Goal: Information Seeking & Learning: Find specific fact

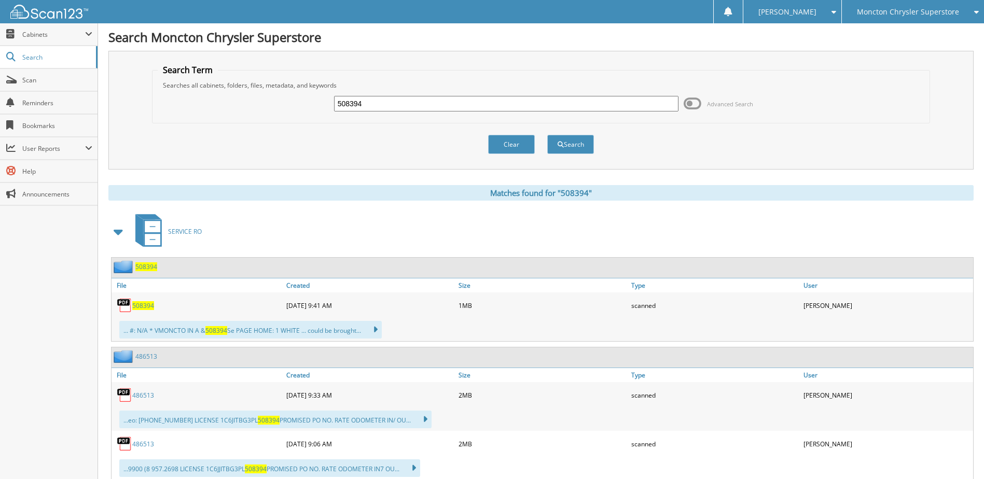
drag, startPoint x: 385, startPoint y: 104, endPoint x: 328, endPoint y: 100, distance: 57.7
click at [328, 100] on div "508394 Advanced Search" at bounding box center [541, 104] width 766 height 28
type input "508559"
click at [547, 135] on button "Search" at bounding box center [570, 144] width 47 height 19
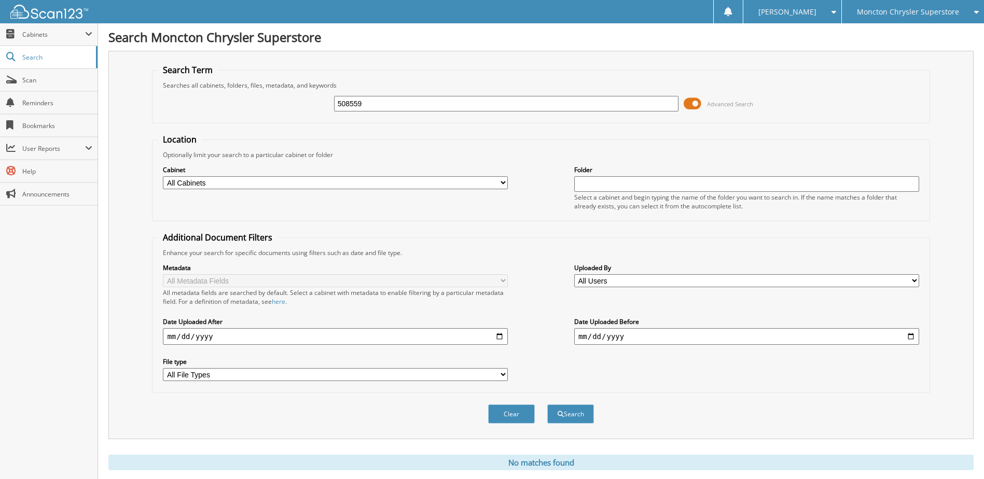
click at [688, 102] on span at bounding box center [693, 104] width 18 height 16
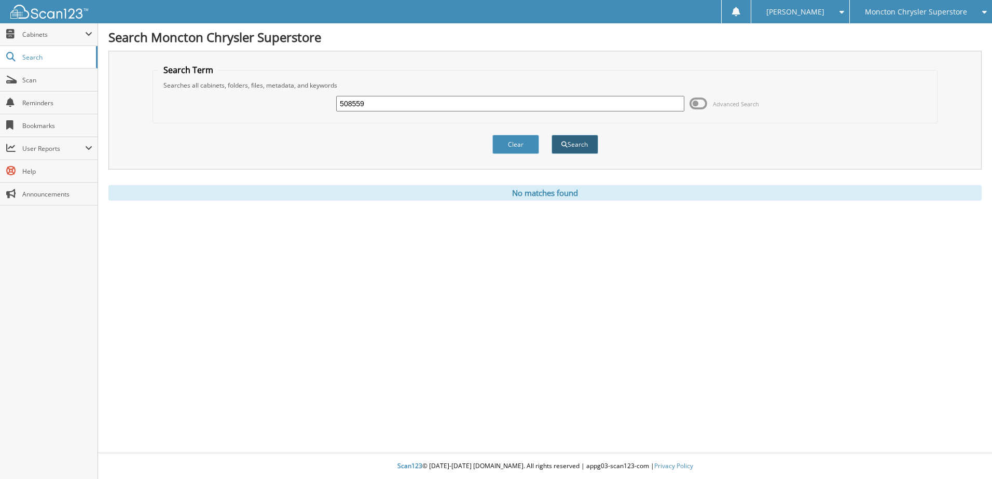
click at [571, 146] on button "Search" at bounding box center [574, 144] width 47 height 19
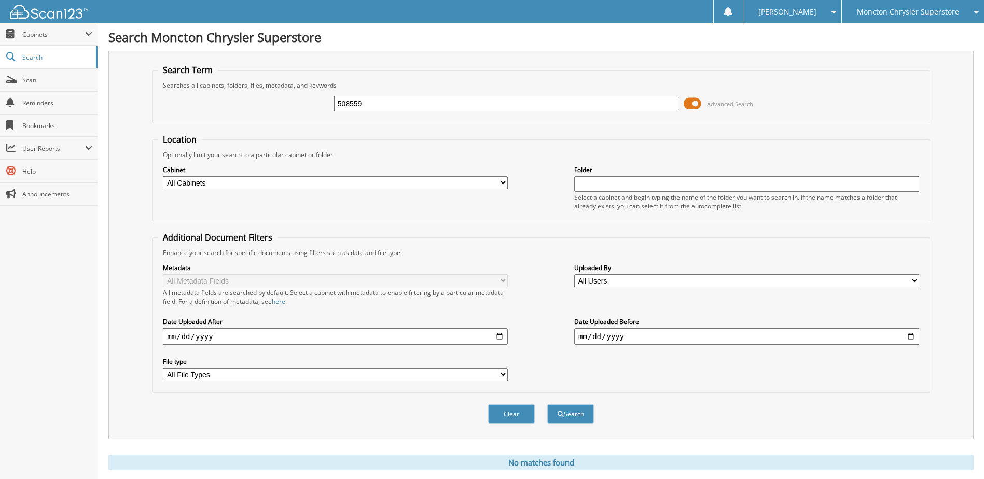
click at [687, 105] on span at bounding box center [693, 104] width 18 height 16
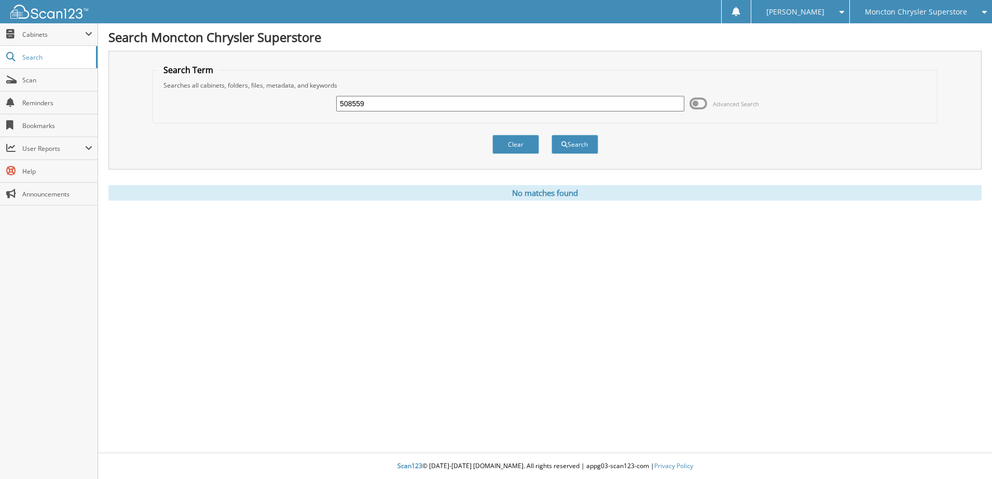
click at [687, 105] on div "508559 Advanced Search" at bounding box center [544, 104] width 773 height 28
